Goal: Task Accomplishment & Management: Manage account settings

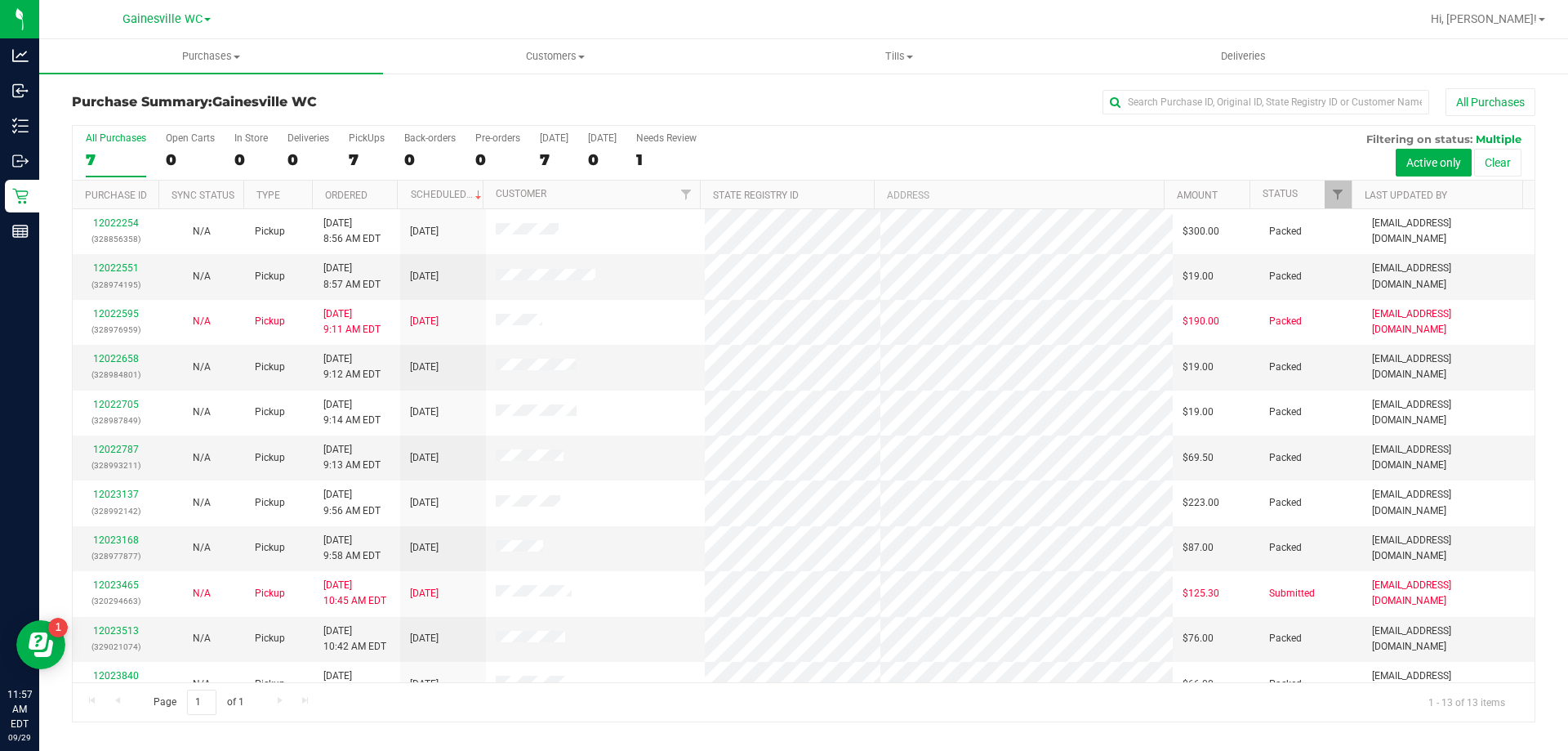
scroll to position [115, 0]
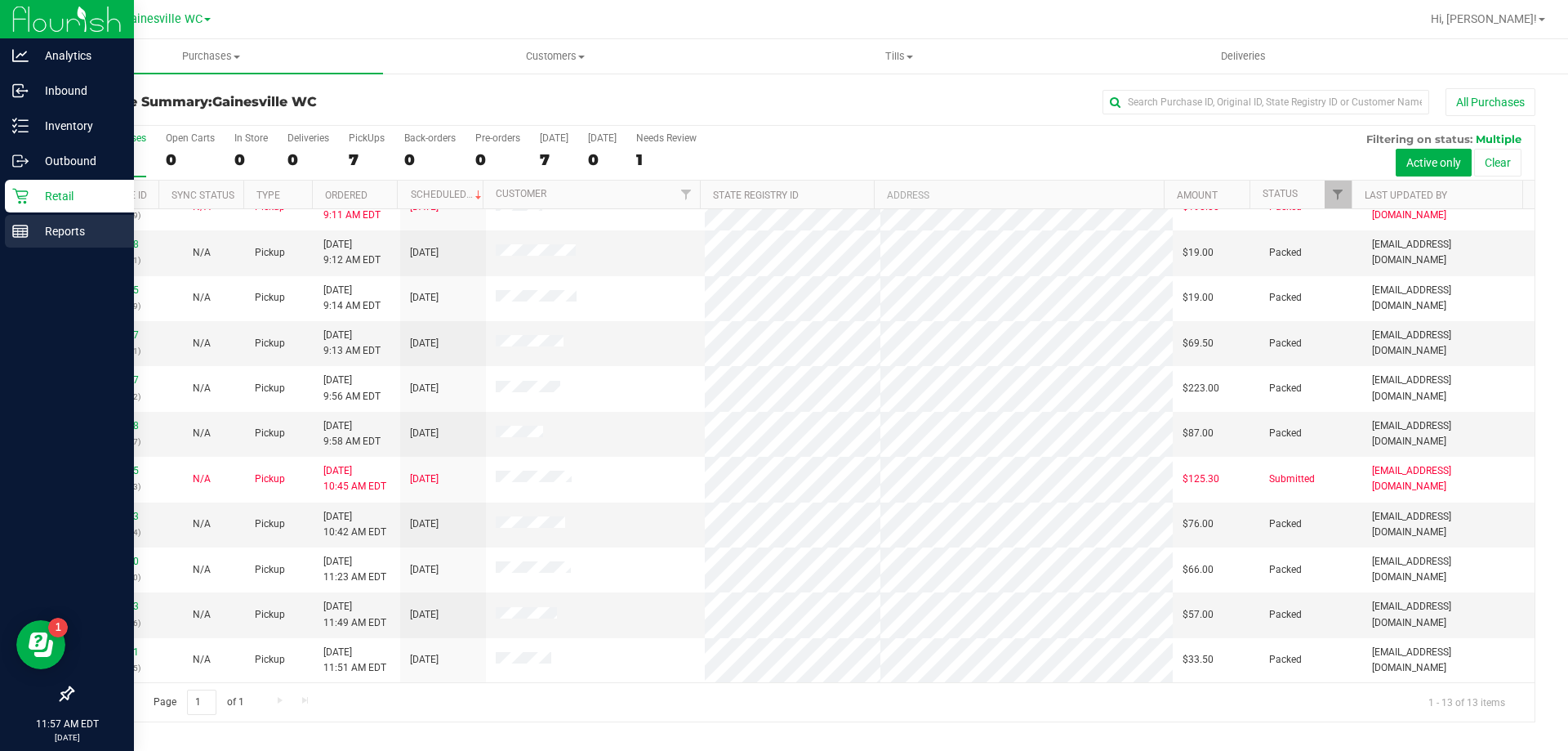
click at [39, 230] on p "Reports" at bounding box center [78, 231] width 98 height 20
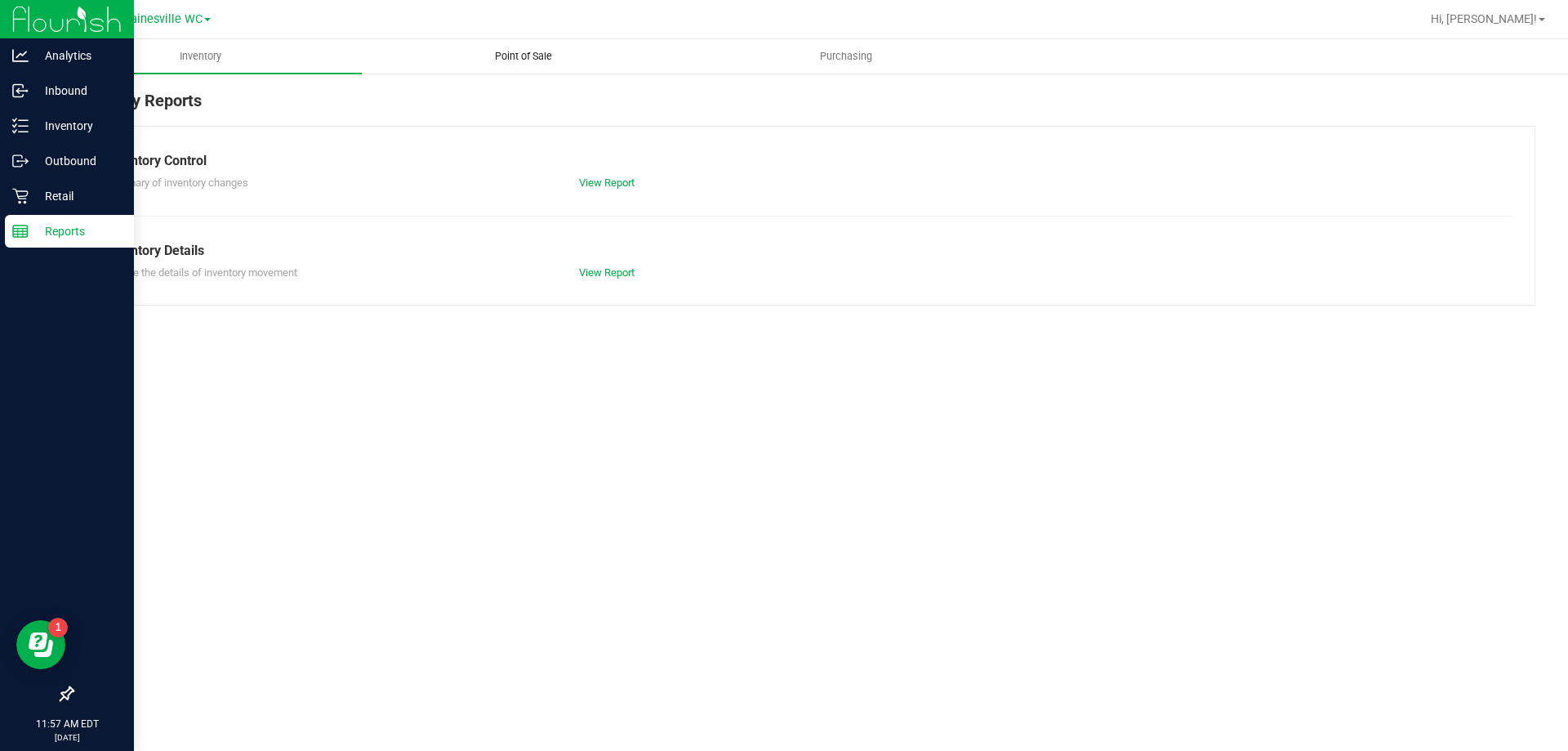
click at [529, 61] on span "Point of Sale" at bounding box center [524, 56] width 102 height 15
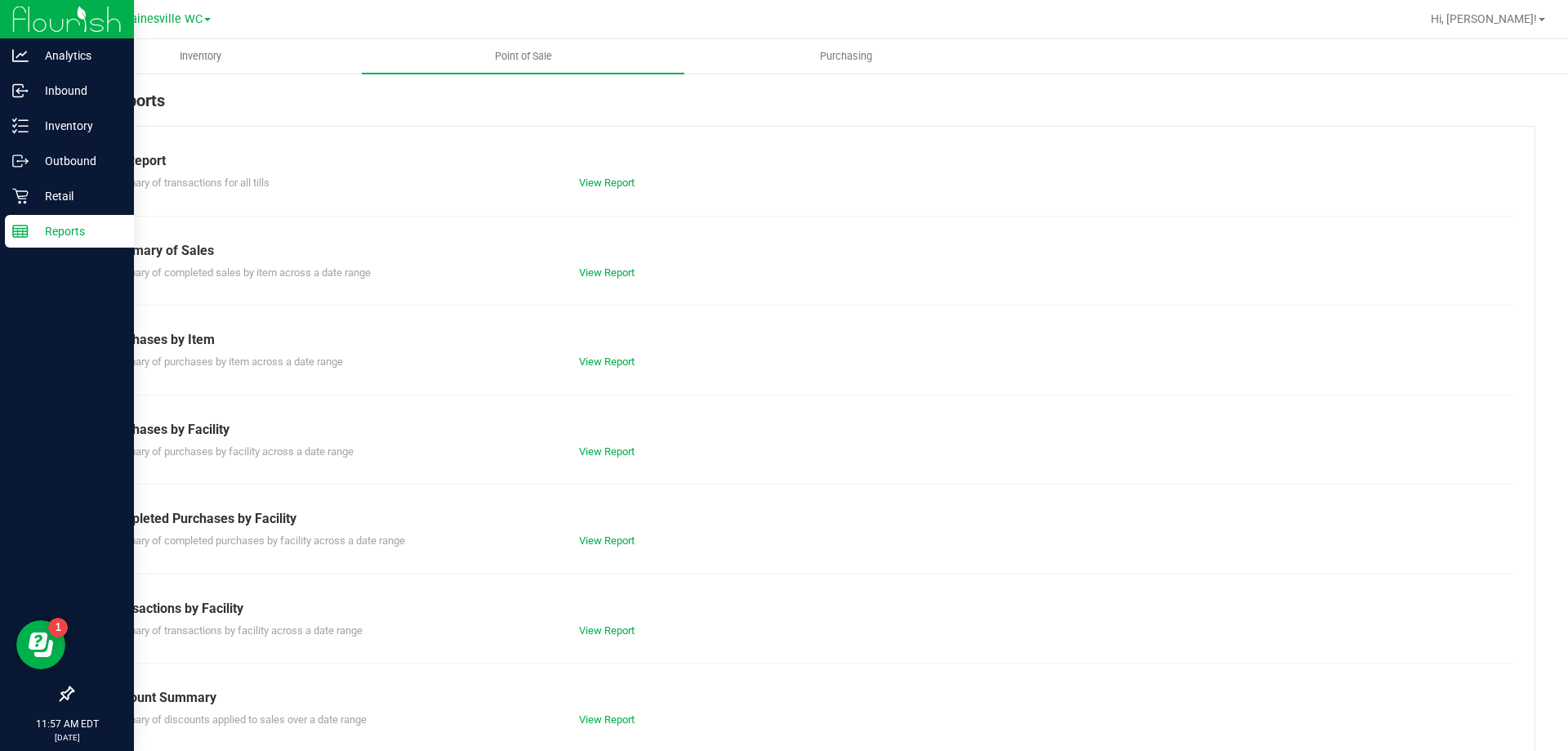
click at [592, 524] on div "Completed Purchases by Facility" at bounding box center [804, 519] width 1397 height 20
click at [592, 543] on link "View Report" at bounding box center [607, 540] width 56 height 12
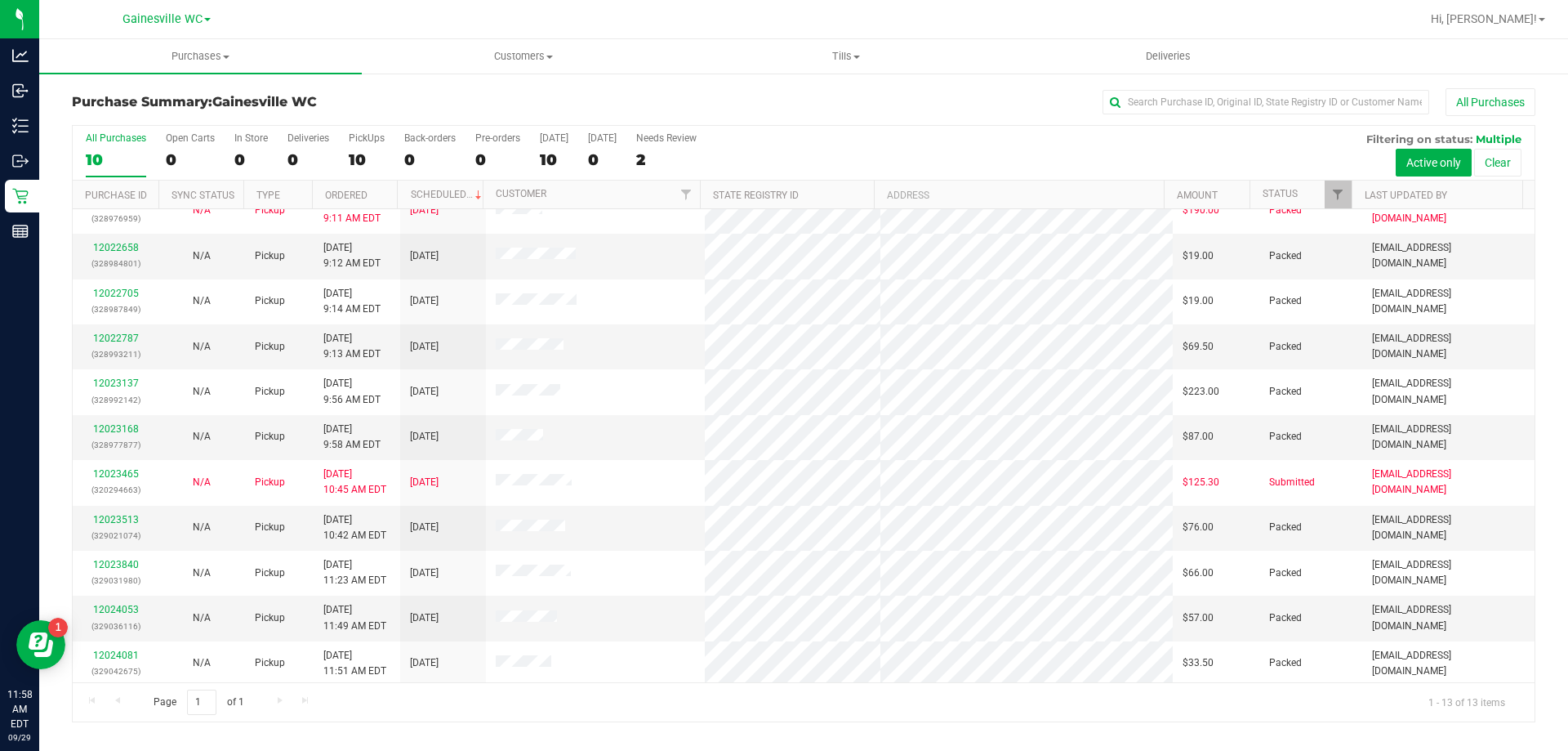
scroll to position [115, 0]
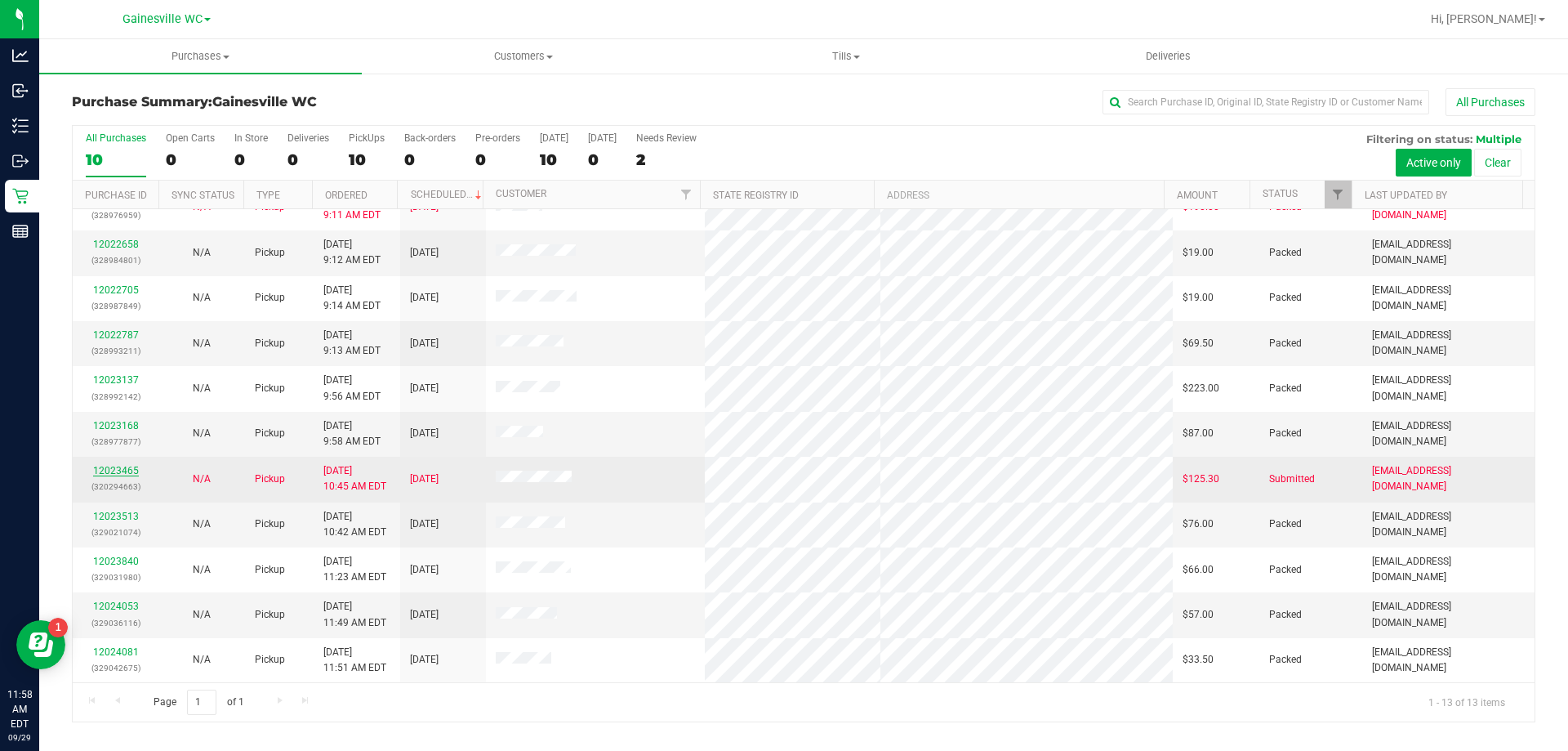
click at [128, 474] on link "12023465" at bounding box center [116, 470] width 46 height 11
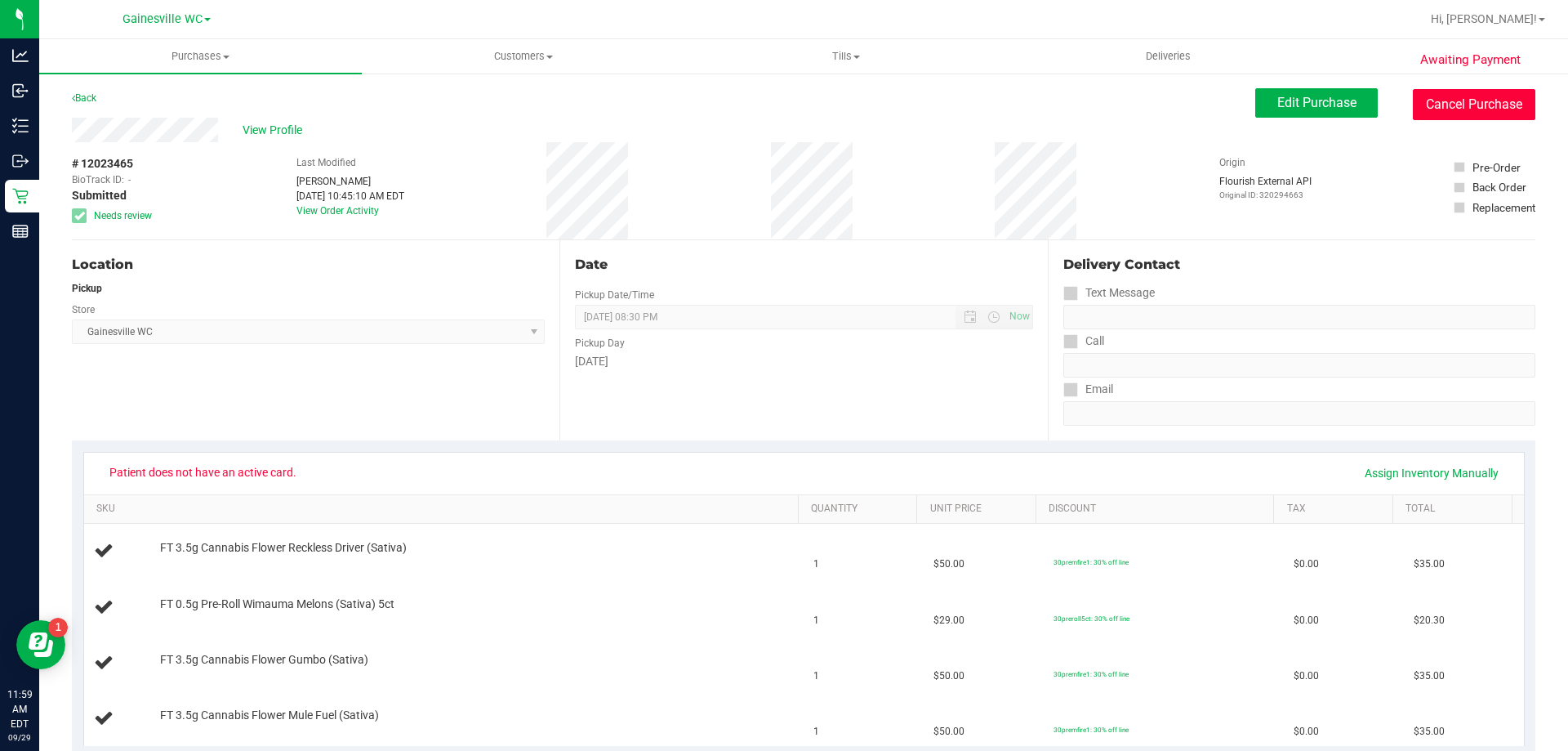
click at [1476, 108] on button "Cancel Purchase" at bounding box center [1473, 104] width 123 height 31
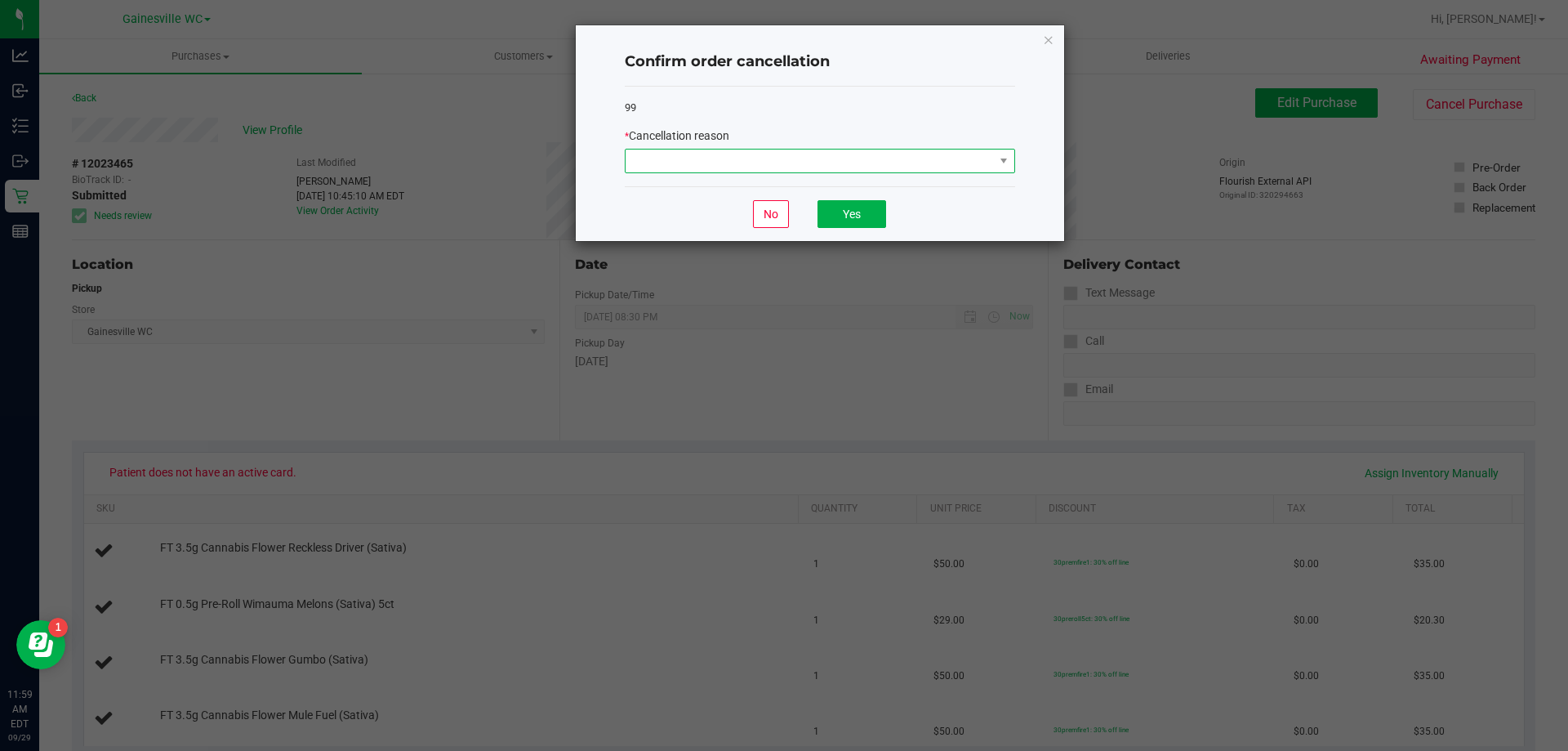
click at [653, 157] on span at bounding box center [810, 160] width 369 height 23
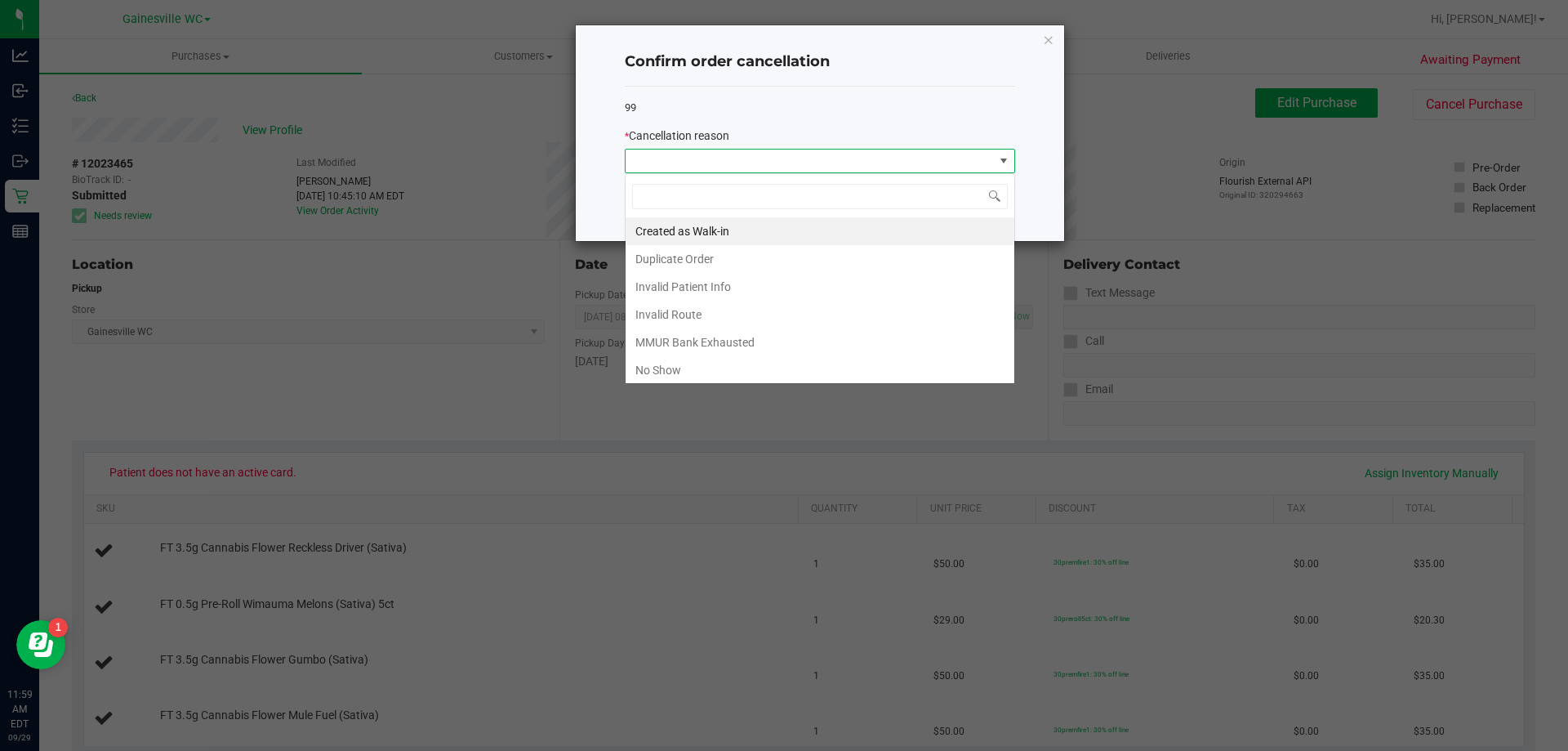
scroll to position [25, 391]
click at [669, 291] on li "Invalid Patient Info" at bounding box center [820, 287] width 389 height 28
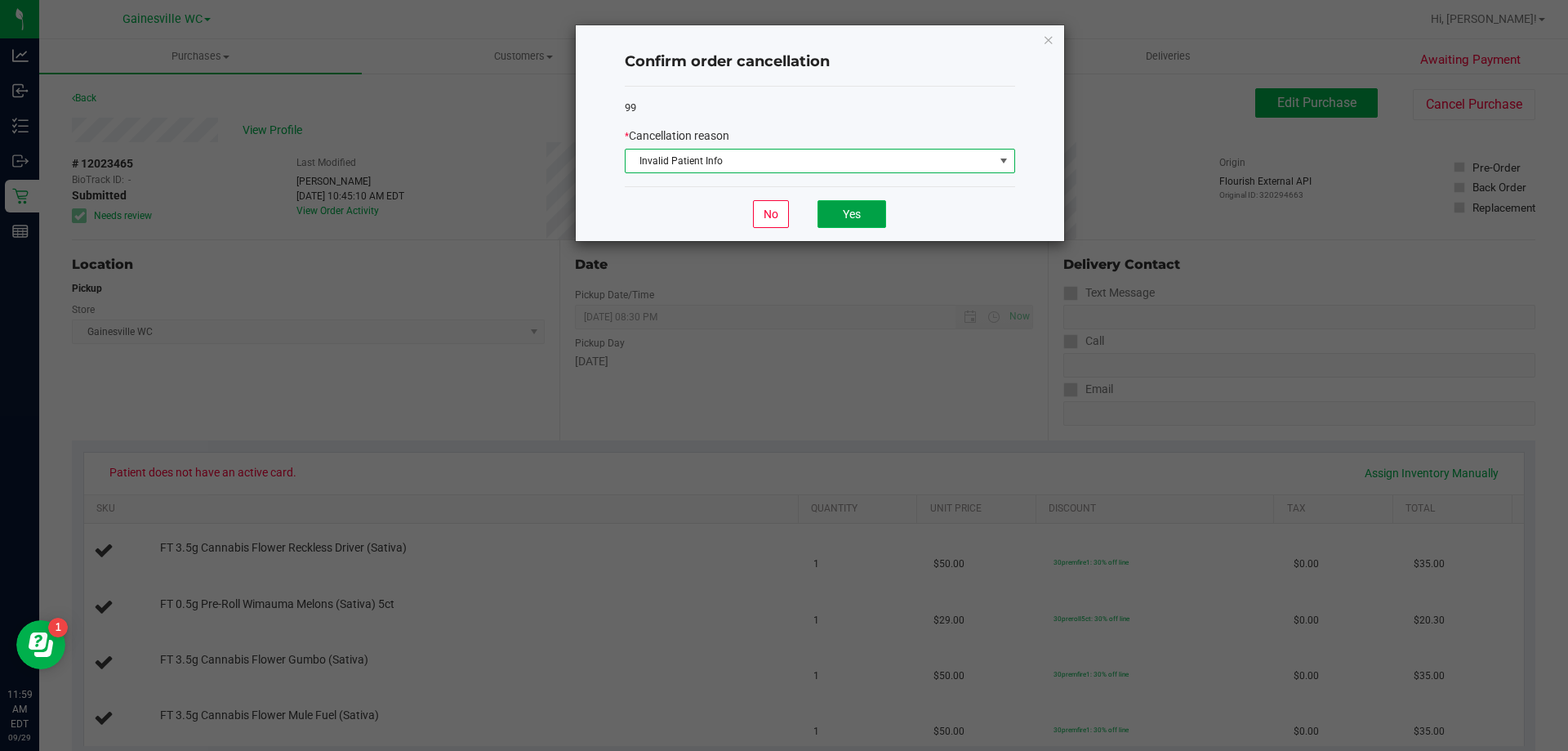
click at [843, 209] on button "Yes" at bounding box center [852, 214] width 69 height 28
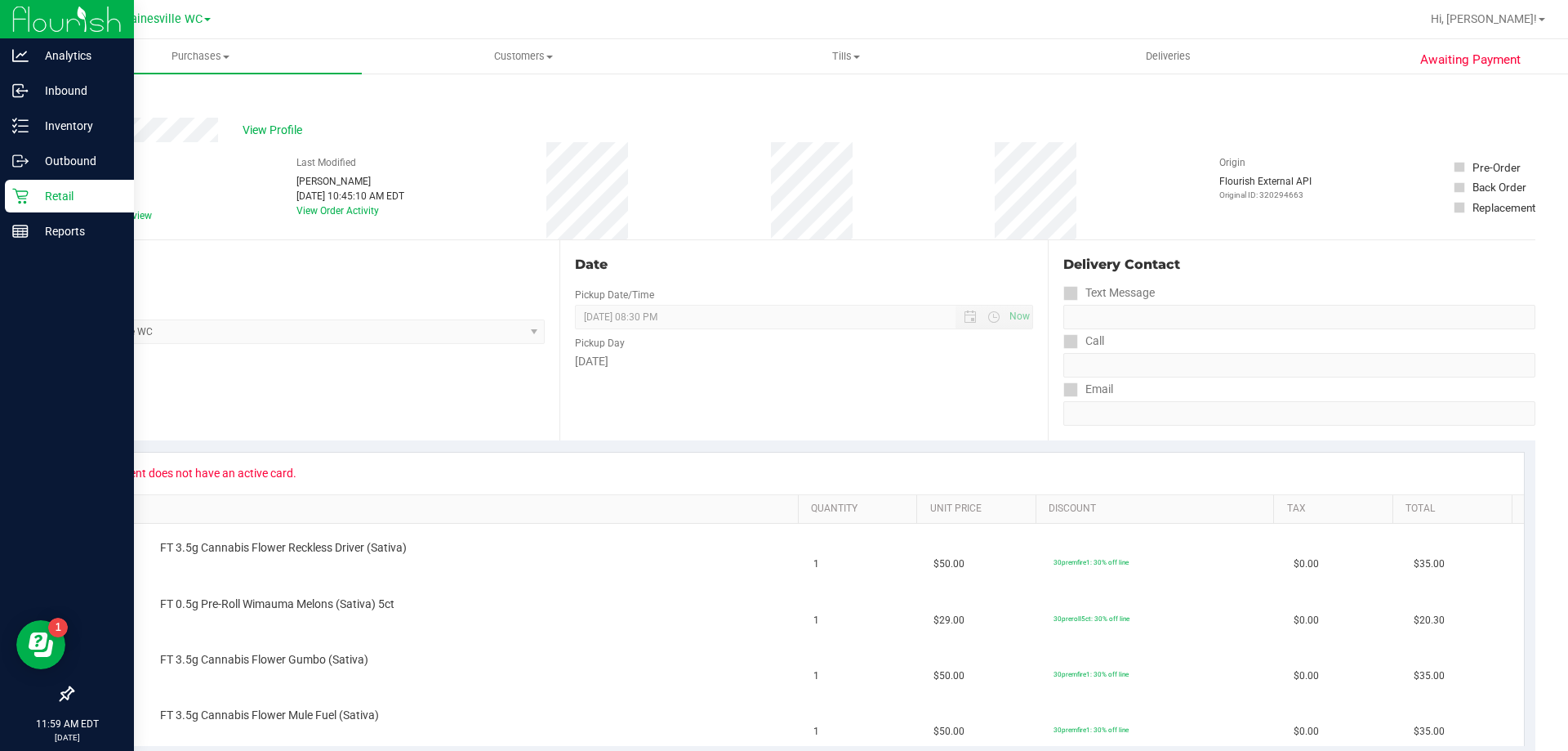
click at [43, 196] on p "Retail" at bounding box center [78, 196] width 98 height 20
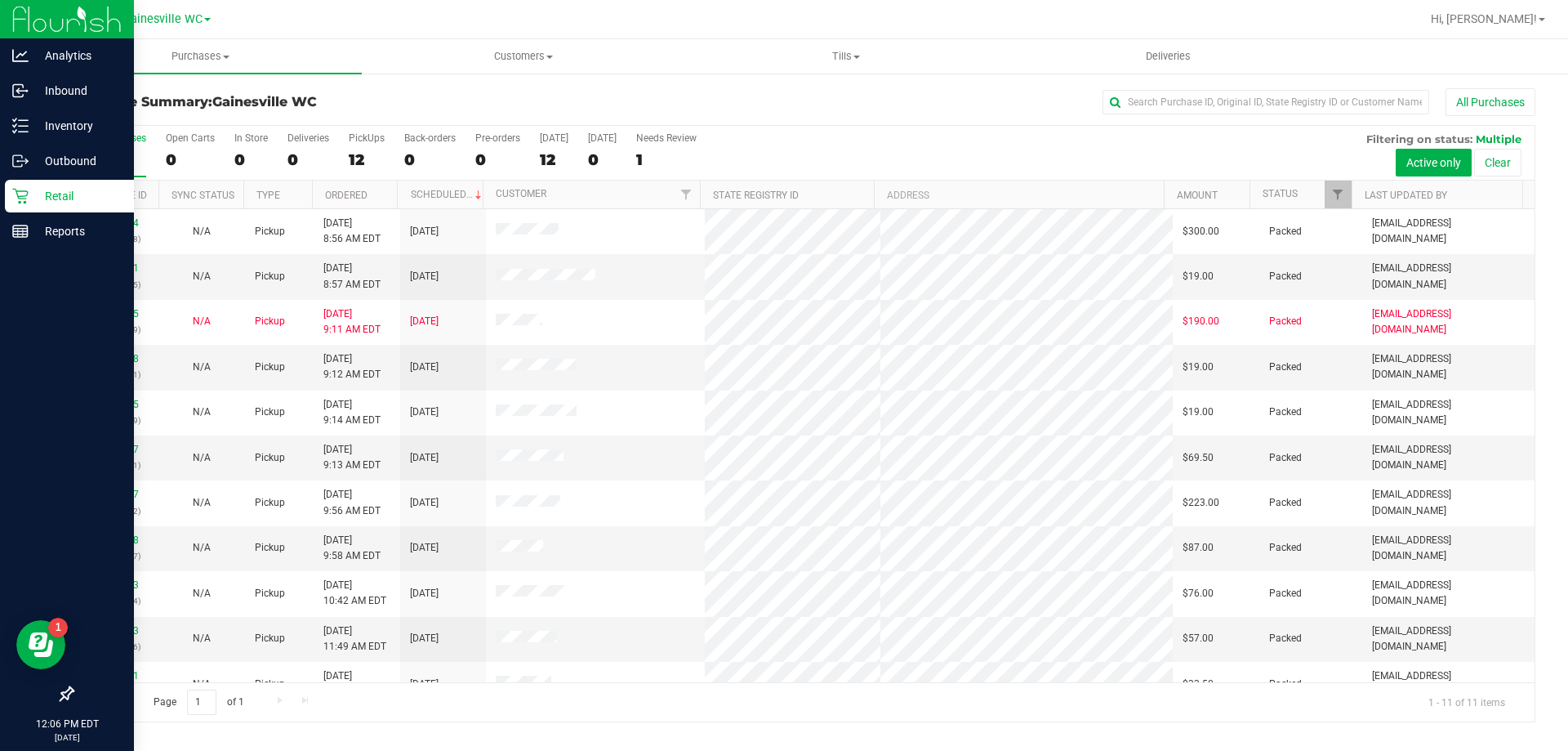
click at [43, 189] on p "Retail" at bounding box center [78, 196] width 98 height 20
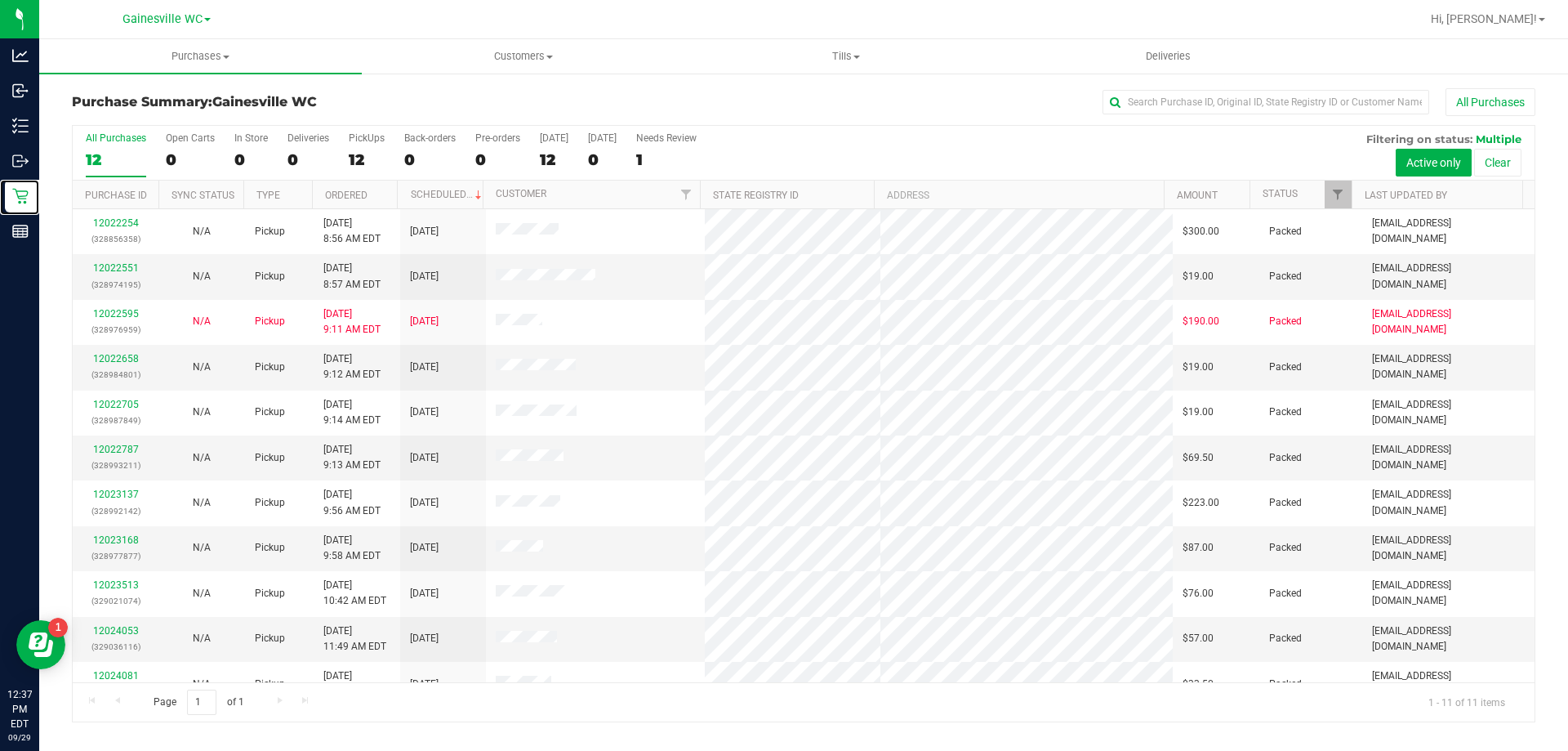
scroll to position [24, 0]
